Goal: Communication & Community: Share content

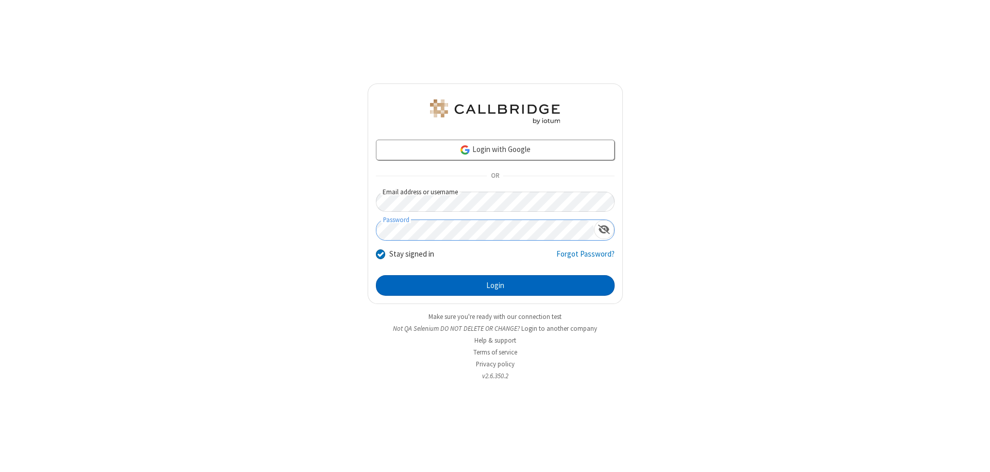
click at [495, 286] on button "Login" at bounding box center [495, 285] width 239 height 21
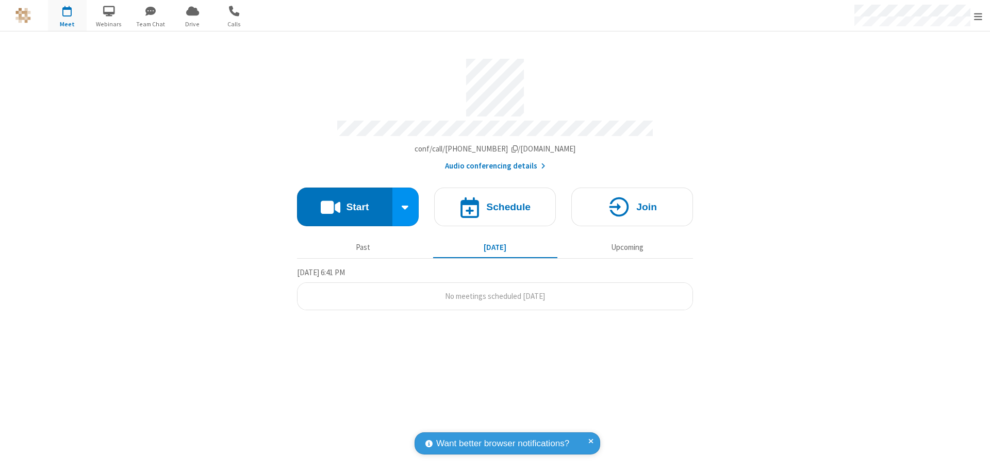
click at [344, 202] on button "Start" at bounding box center [344, 207] width 95 height 39
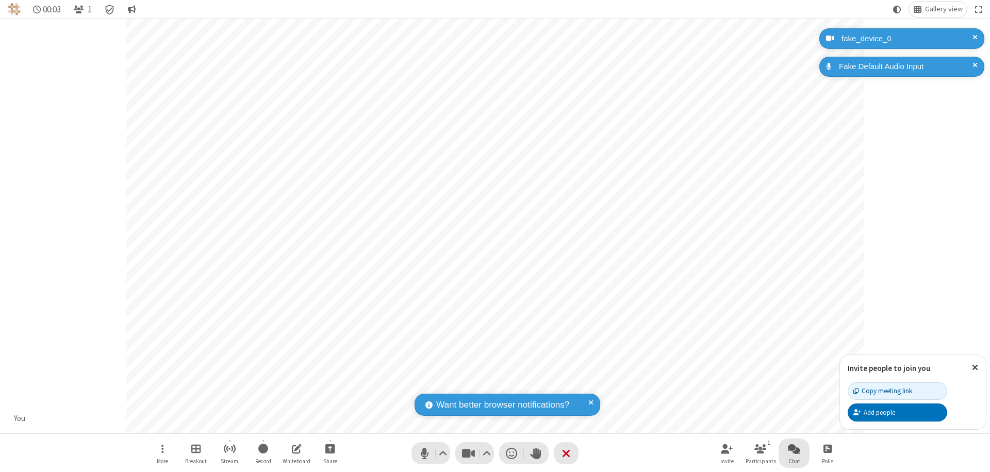
click at [794, 449] on span "Open chat" at bounding box center [794, 448] width 12 height 13
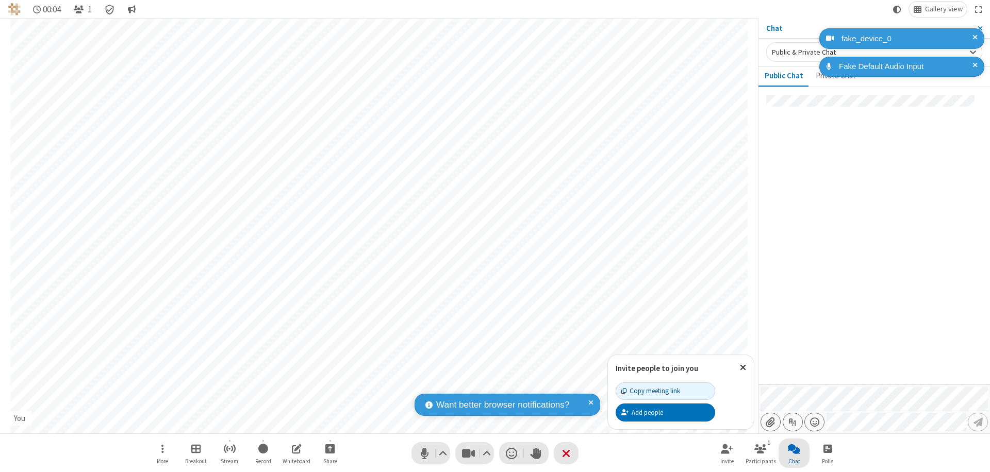
type input "C:\fakepath\doc_test.docx"
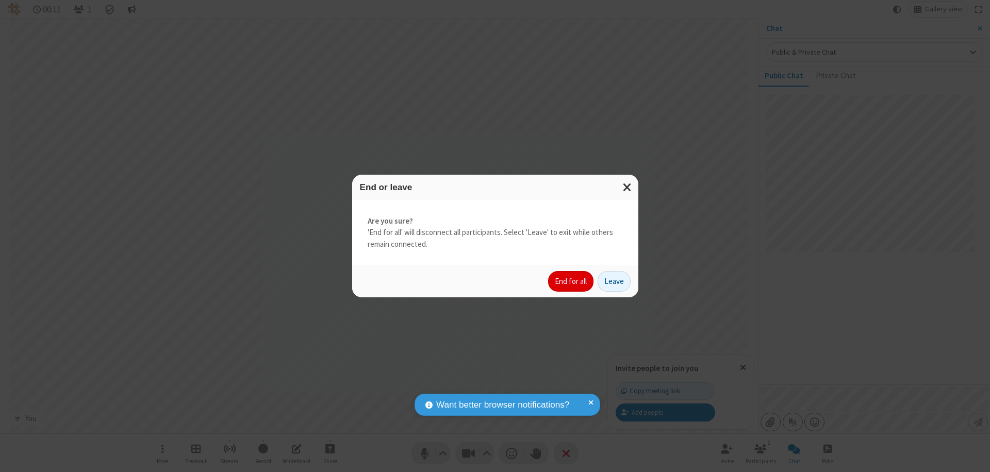
click at [571, 282] on button "End for all" at bounding box center [570, 281] width 45 height 21
